Goal: Check status: Check status

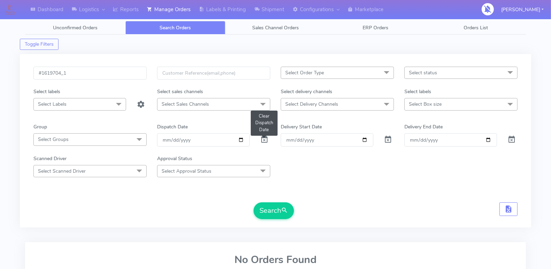
type input "#1619704_1"
click at [261, 139] on span at bounding box center [264, 141] width 8 height 7
click at [272, 210] on button "Search" at bounding box center [274, 210] width 40 height 17
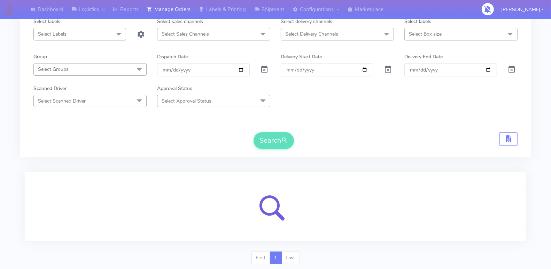
scroll to position [90, 0]
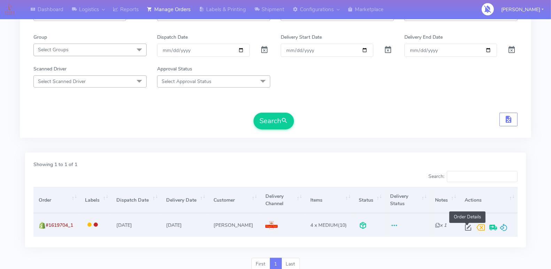
click at [466, 225] on span at bounding box center [468, 228] width 13 height 7
select select "3"
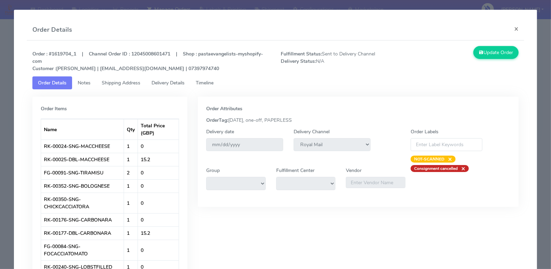
click at [190, 83] on link "Delivery Details" at bounding box center [168, 82] width 44 height 13
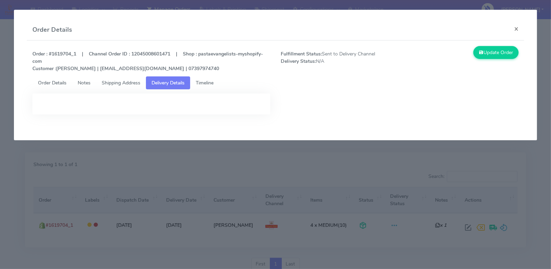
click at [206, 83] on span "Timeline" at bounding box center [205, 82] width 18 height 7
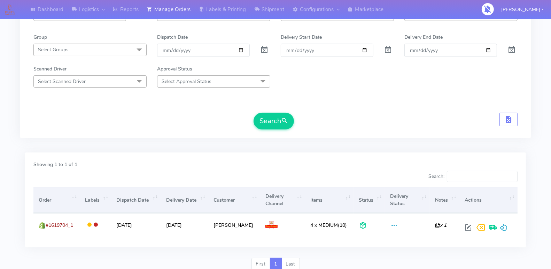
scroll to position [0, 0]
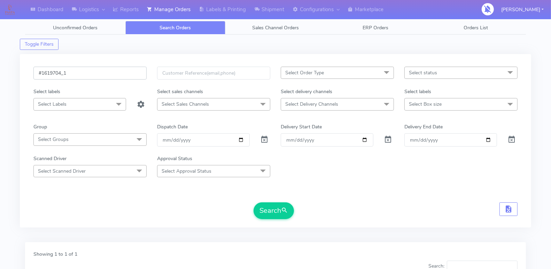
click at [97, 69] on input "#1619704_1" at bounding box center [89, 73] width 113 height 13
paste input "867"
type input "#1619867_1"
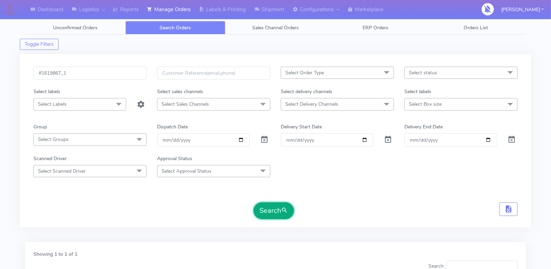
click at [267, 210] on button "Search" at bounding box center [274, 210] width 40 height 17
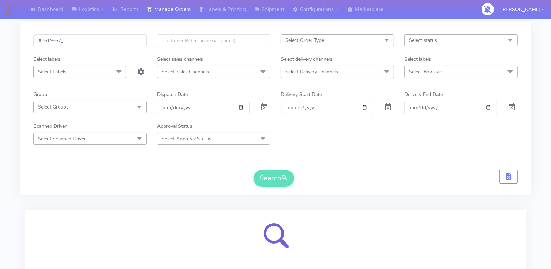
scroll to position [90, 0]
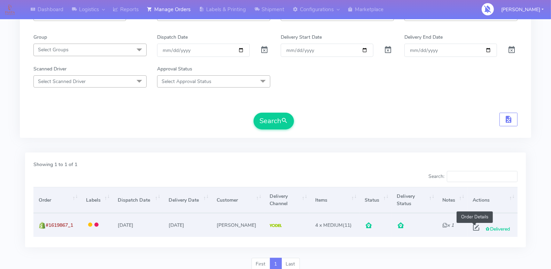
click at [472, 225] on span at bounding box center [476, 228] width 13 height 7
select select "5"
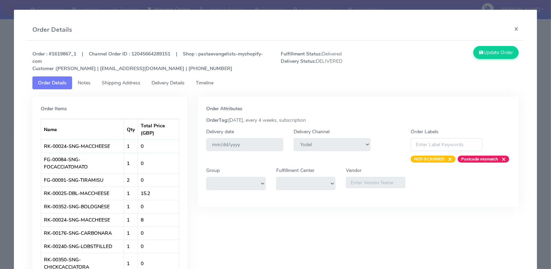
click at [205, 81] on span "Timeline" at bounding box center [205, 82] width 18 height 7
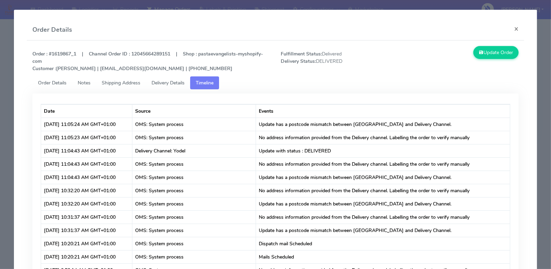
click at [164, 87] on link "Delivery Details" at bounding box center [168, 82] width 44 height 13
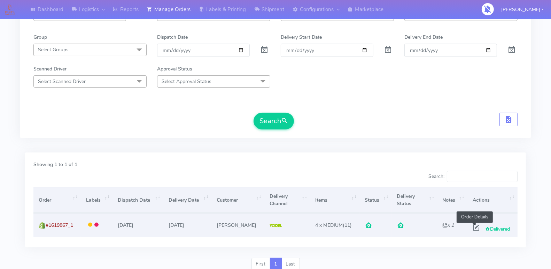
click at [475, 225] on span at bounding box center [476, 228] width 13 height 7
select select "5"
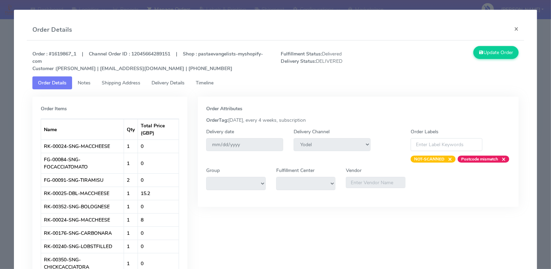
click at [205, 80] on span "Timeline" at bounding box center [205, 82] width 18 height 7
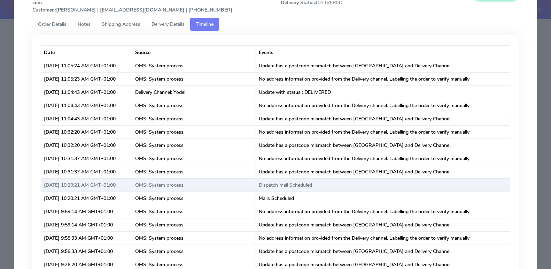
scroll to position [0, 0]
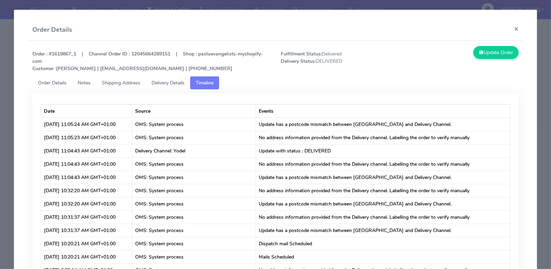
click at [167, 84] on span "Delivery Details" at bounding box center [168, 82] width 33 height 7
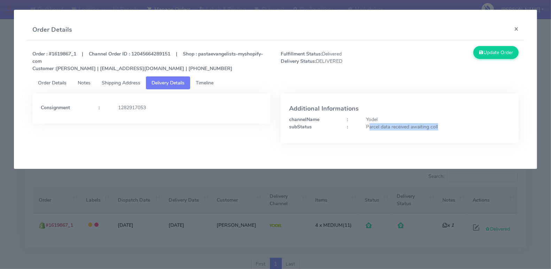
drag, startPoint x: 369, startPoint y: 128, endPoint x: 441, endPoint y: 127, distance: 72.1
click at [441, 127] on div "Parcel data received awaiting coll" at bounding box center [438, 126] width 154 height 7
click at [405, 129] on div "Parcel data received awaiting coll" at bounding box center [438, 126] width 154 height 7
click at [404, 125] on div "Parcel data received awaiting coll" at bounding box center [438, 126] width 154 height 7
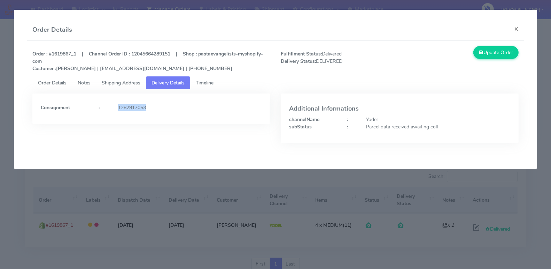
drag, startPoint x: 123, startPoint y: 107, endPoint x: 238, endPoint y: 114, distance: 114.8
click at [229, 114] on div "Consignment : 1282917053" at bounding box center [151, 108] width 238 height 30
click at [239, 114] on div "Consignment : 1282917053" at bounding box center [151, 108] width 238 height 30
drag, startPoint x: 222, startPoint y: 116, endPoint x: 123, endPoint y: 117, distance: 98.6
click at [123, 117] on div "Consignment : 1282917053" at bounding box center [151, 108] width 238 height 30
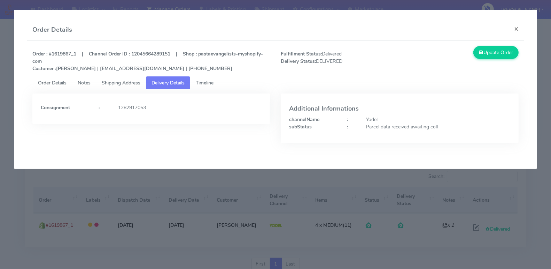
click at [226, 110] on div "1282917053" at bounding box center [190, 107] width 154 height 7
drag, startPoint x: 197, startPoint y: 112, endPoint x: 226, endPoint y: 112, distance: 29.3
click at [175, 112] on div "Consignment : 1282917053" at bounding box center [151, 108] width 238 height 30
drag, startPoint x: 145, startPoint y: 116, endPoint x: 172, endPoint y: 115, distance: 26.9
click at [172, 115] on div "Consignment : 1282917053" at bounding box center [151, 108] width 238 height 30
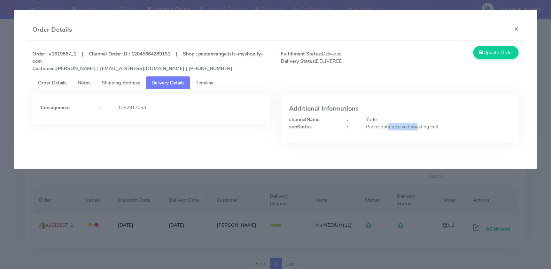
drag, startPoint x: 382, startPoint y: 126, endPoint x: 416, endPoint y: 126, distance: 33.8
click at [416, 126] on div "Parcel data received awaiting coll" at bounding box center [438, 126] width 154 height 7
drag, startPoint x: 216, startPoint y: 113, endPoint x: 146, endPoint y: 119, distance: 70.3
click at [146, 119] on div "Consignment : 1282917053" at bounding box center [151, 108] width 238 height 30
drag, startPoint x: 370, startPoint y: 128, endPoint x: 432, endPoint y: 125, distance: 62.1
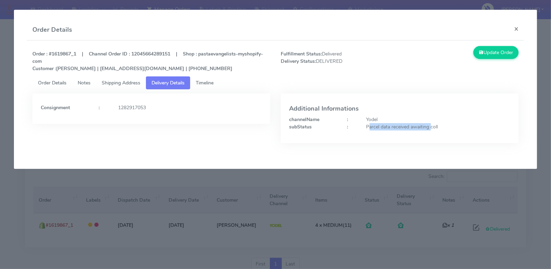
click at [432, 125] on div "Parcel data received awaiting coll" at bounding box center [438, 126] width 154 height 7
click at [411, 127] on div "Parcel data received awaiting coll" at bounding box center [438, 126] width 154 height 7
drag, startPoint x: 430, startPoint y: 126, endPoint x: 374, endPoint y: 135, distance: 57.6
click at [429, 126] on div "Parcel data received awaiting coll" at bounding box center [438, 126] width 154 height 7
click at [205, 84] on span "Timeline" at bounding box center [205, 82] width 18 height 7
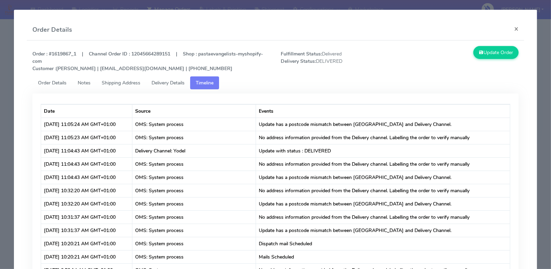
click at [175, 84] on span "Delivery Details" at bounding box center [168, 82] width 33 height 7
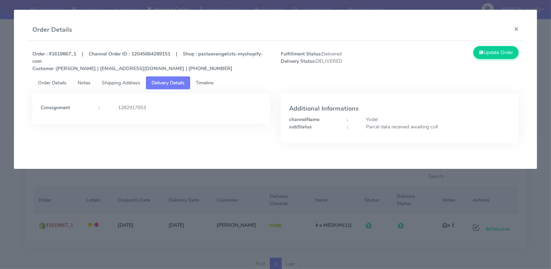
click at [336, 116] on div "channelName" at bounding box center [313, 119] width 58 height 7
drag, startPoint x: 377, startPoint y: 122, endPoint x: 408, endPoint y: 125, distance: 31.2
click at [400, 124] on div "Parcel data received awaiting coll" at bounding box center [438, 126] width 154 height 7
drag, startPoint x: 421, startPoint y: 126, endPoint x: 427, endPoint y: 127, distance: 6.7
click at [421, 126] on div "Parcel data received awaiting coll" at bounding box center [438, 126] width 154 height 7
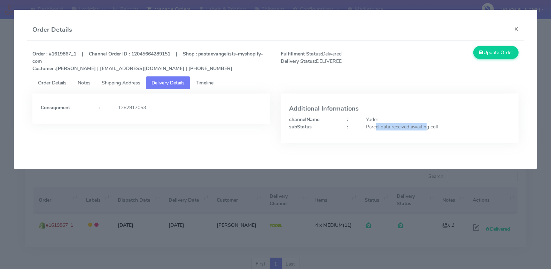
drag, startPoint x: 427, startPoint y: 127, endPoint x: 377, endPoint y: 127, distance: 50.5
click at [377, 127] on div "Parcel data received awaiting coll" at bounding box center [438, 126] width 154 height 7
click at [400, 130] on div "Additional Informations channelName : Yodel subStatus : Parcel data received aw…" at bounding box center [400, 117] width 238 height 49
drag, startPoint x: 439, startPoint y: 129, endPoint x: 379, endPoint y: 128, distance: 59.6
click at [379, 128] on div "Parcel data received awaiting coll" at bounding box center [438, 126] width 154 height 7
